Goal: Task Accomplishment & Management: Use online tool/utility

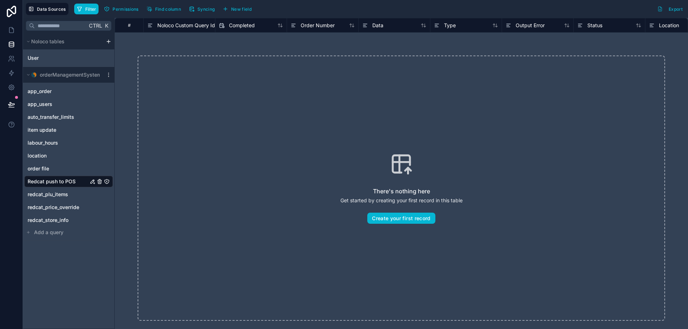
click at [248, 112] on div "There's nothing here Get started by creating your first record in this table Cr…" at bounding box center [402, 189] width 528 height 266
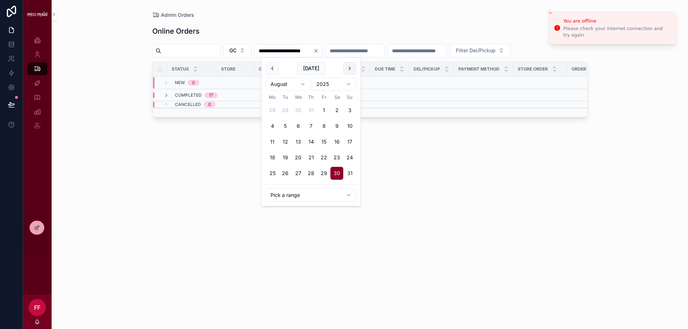
click at [345, 65] on button "scrollable content" at bounding box center [349, 68] width 13 height 13
click at [271, 107] on button "1" at bounding box center [272, 110] width 13 height 13
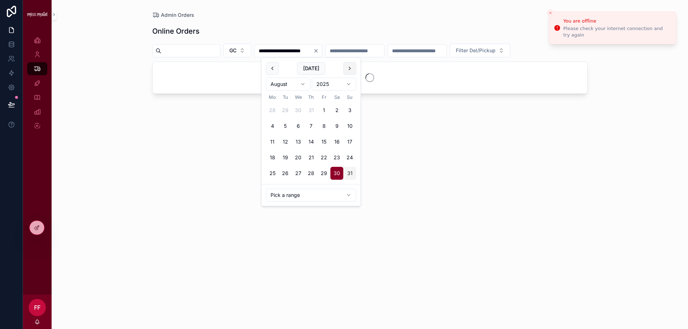
click at [347, 68] on button "scrollable content" at bounding box center [349, 68] width 13 height 13
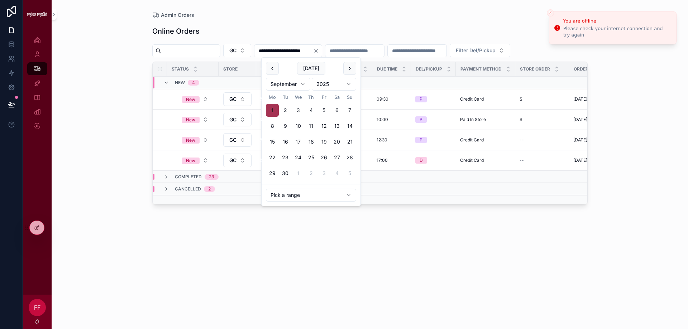
click at [272, 107] on button "1" at bounding box center [272, 110] width 13 height 13
type input "**********"
click at [303, 15] on div "Admin Orders" at bounding box center [370, 14] width 436 height 7
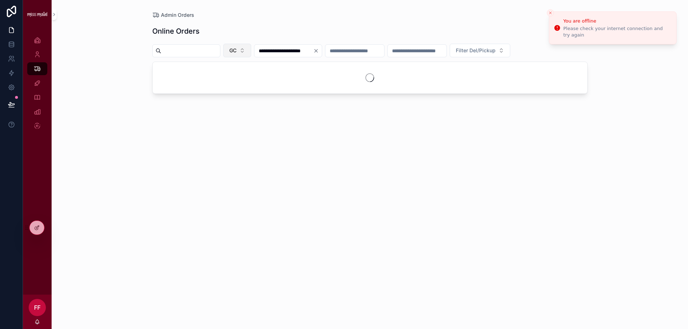
click at [237, 51] on span "GC" at bounding box center [232, 50] width 7 height 7
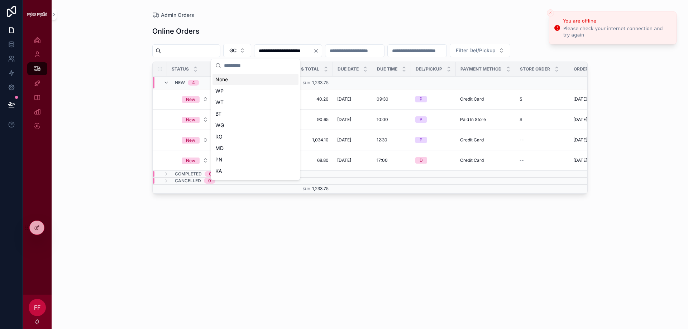
click at [243, 82] on div "None" at bounding box center [256, 79] width 86 height 11
